Goal: Task Accomplishment & Management: Use online tool/utility

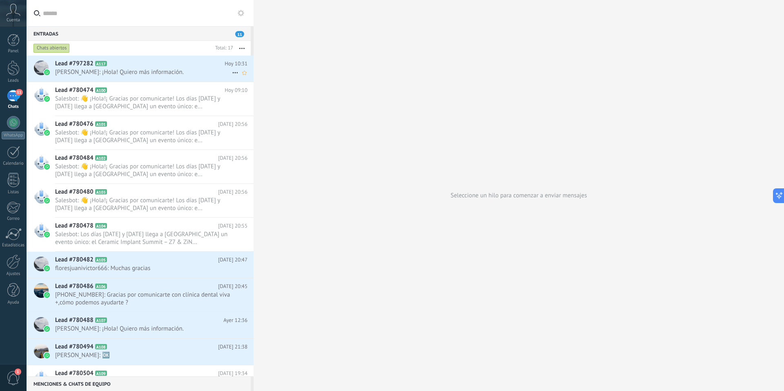
click at [129, 69] on span "[PERSON_NAME]: ¡Hola! Quiero más información." at bounding box center [143, 72] width 177 height 8
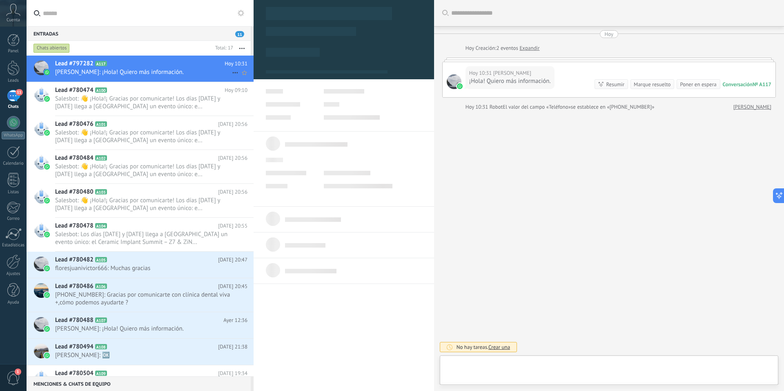
type textarea "**********"
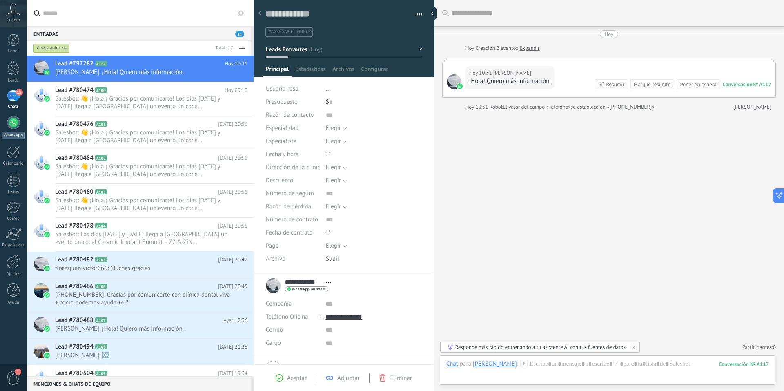
click at [12, 129] on link "WhatsApp" at bounding box center [13, 127] width 27 height 23
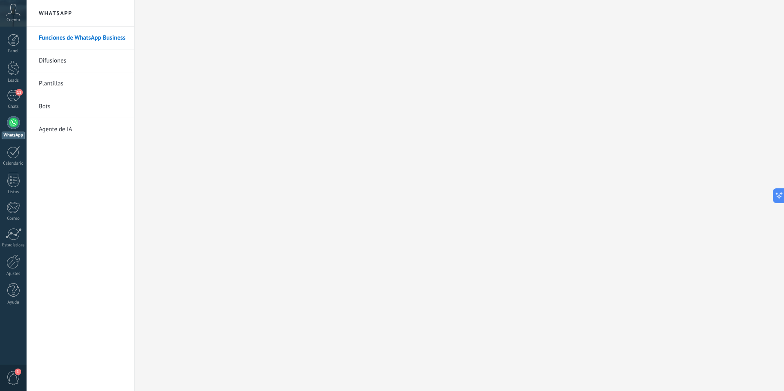
click at [55, 107] on link "Bots" at bounding box center [82, 106] width 87 height 23
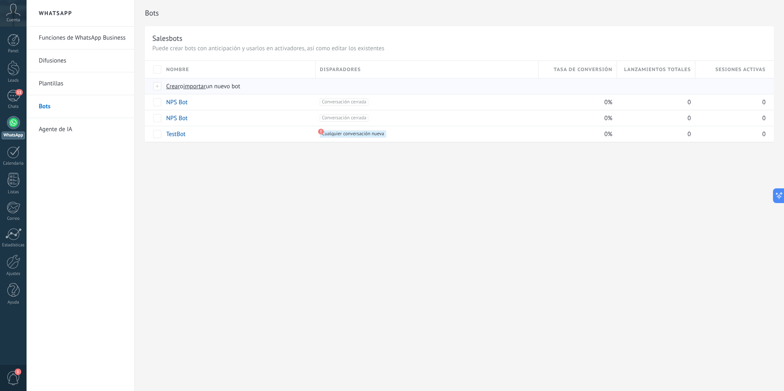
click at [174, 86] on span "Crear" at bounding box center [173, 86] width 14 height 8
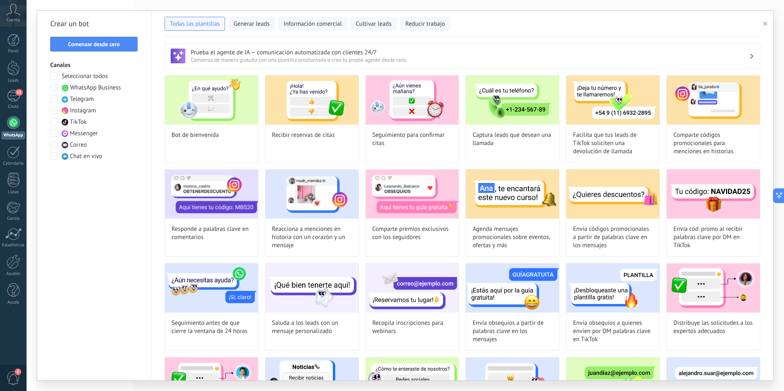
click at [53, 88] on span at bounding box center [53, 87] width 7 height 7
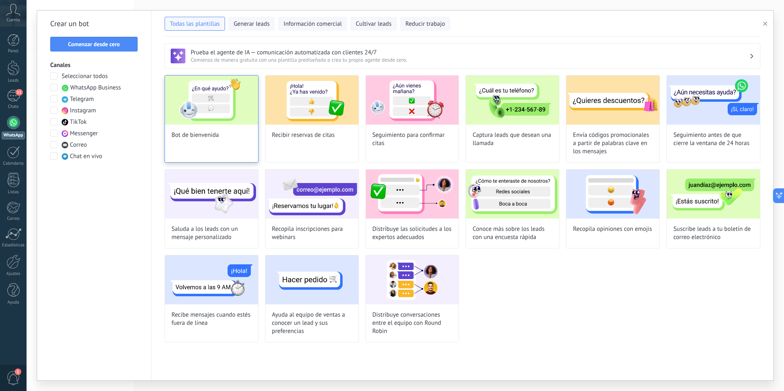
click at [223, 117] on img at bounding box center [211, 100] width 93 height 49
type input "**********"
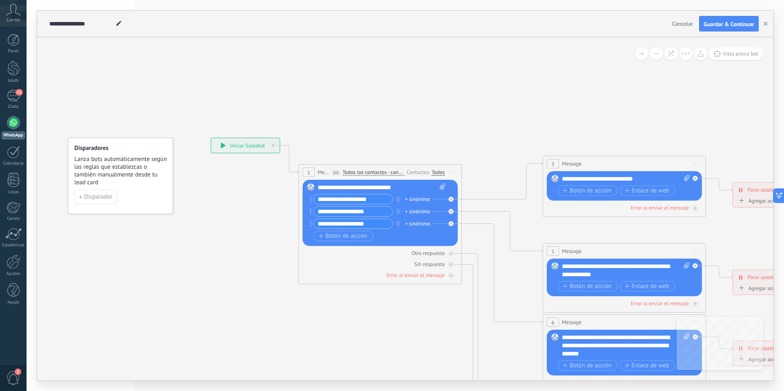
click at [678, 24] on span "Cancelar" at bounding box center [682, 23] width 21 height 7
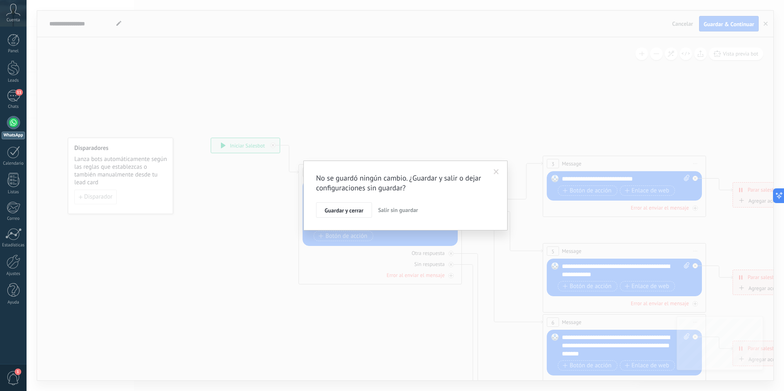
click at [391, 210] on span "Salir sin guardar" at bounding box center [398, 209] width 40 height 7
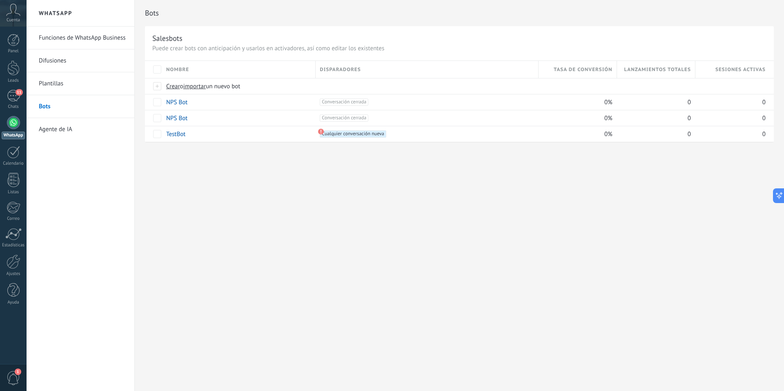
click at [62, 85] on link "Plantillas" at bounding box center [82, 83] width 87 height 23
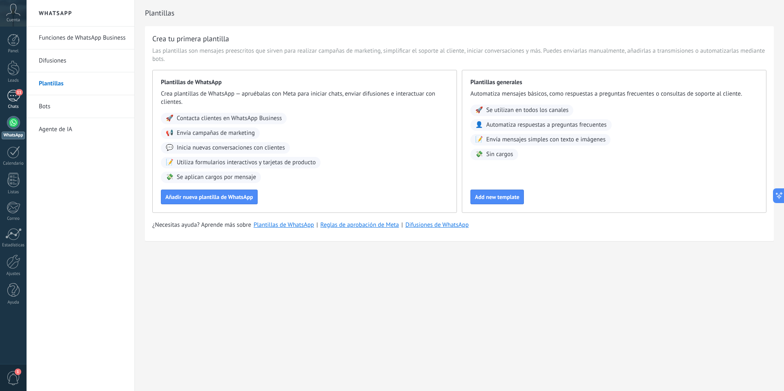
click at [16, 93] on span "11" at bounding box center [19, 92] width 7 height 7
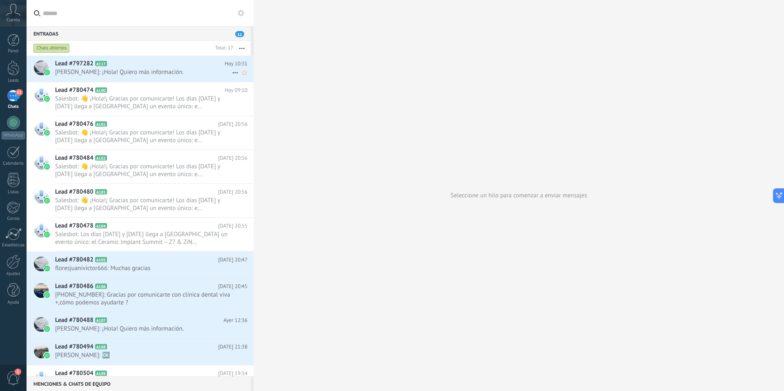
click at [180, 77] on div "Lead #797282 A117 [DATE] 10:31 [PERSON_NAME]: ¡Hola! Quiero más información." at bounding box center [154, 69] width 198 height 26
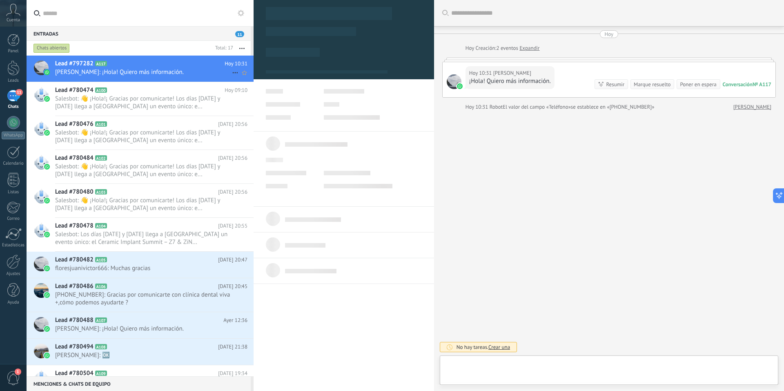
type textarea "**********"
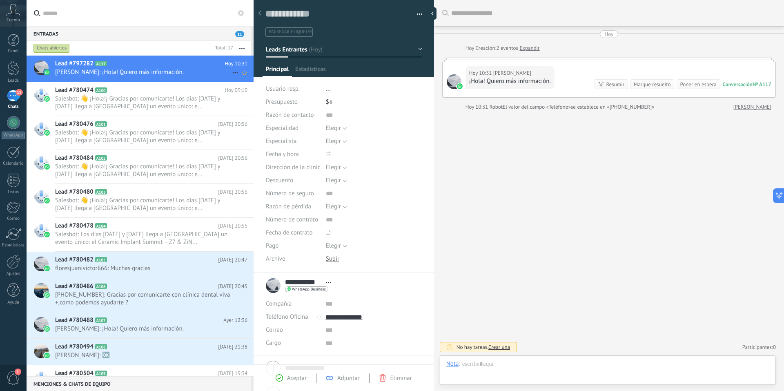
scroll to position [12, 0]
click at [549, 365] on div at bounding box center [607, 372] width 323 height 24
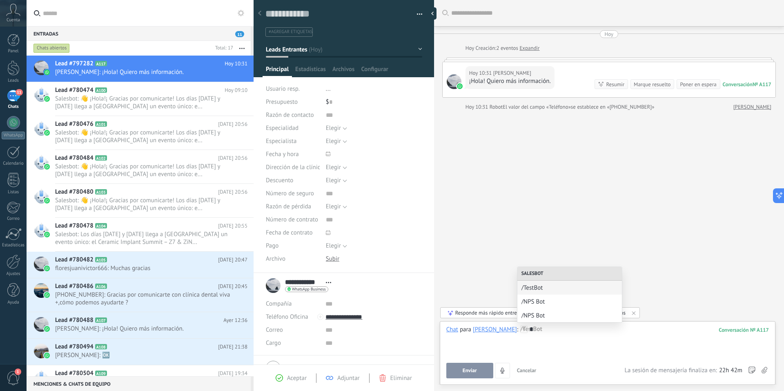
click at [516, 236] on div "Buscar Carga más [DATE] [DATE] Creación: 2 eventos Expandir [DATE] 10:31 [PERSO…" at bounding box center [609, 195] width 350 height 391
click at [541, 330] on div "*" at bounding box center [607, 340] width 323 height 31
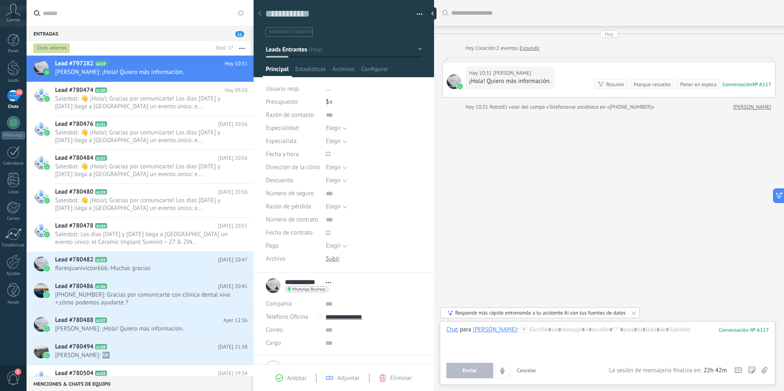
click at [262, 15] on div at bounding box center [259, 14] width 11 height 16
